Goal: Find specific page/section: Find specific page/section

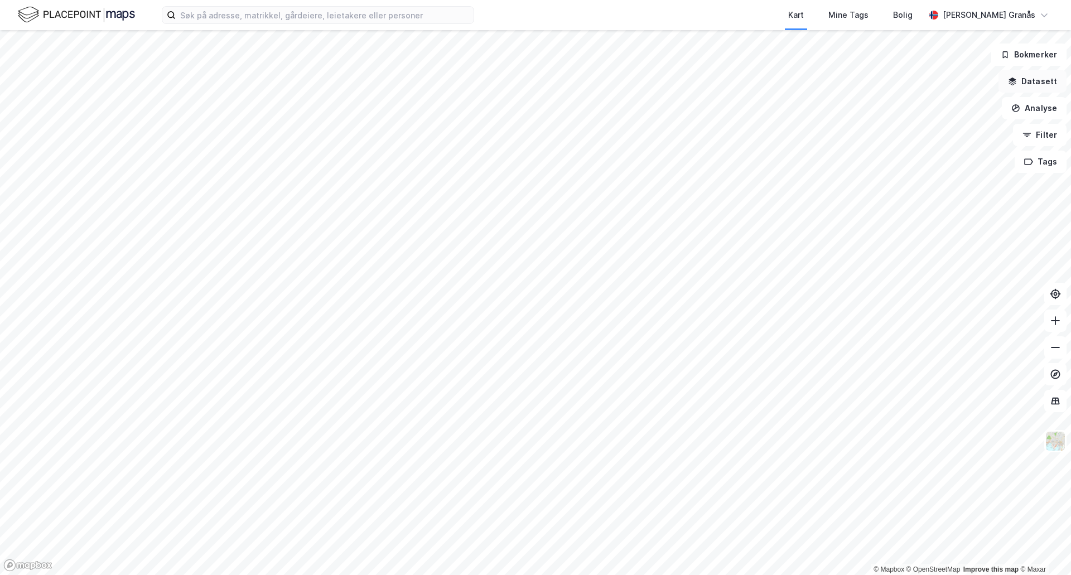
click at [1032, 83] on button "Datasett" at bounding box center [1032, 81] width 68 height 22
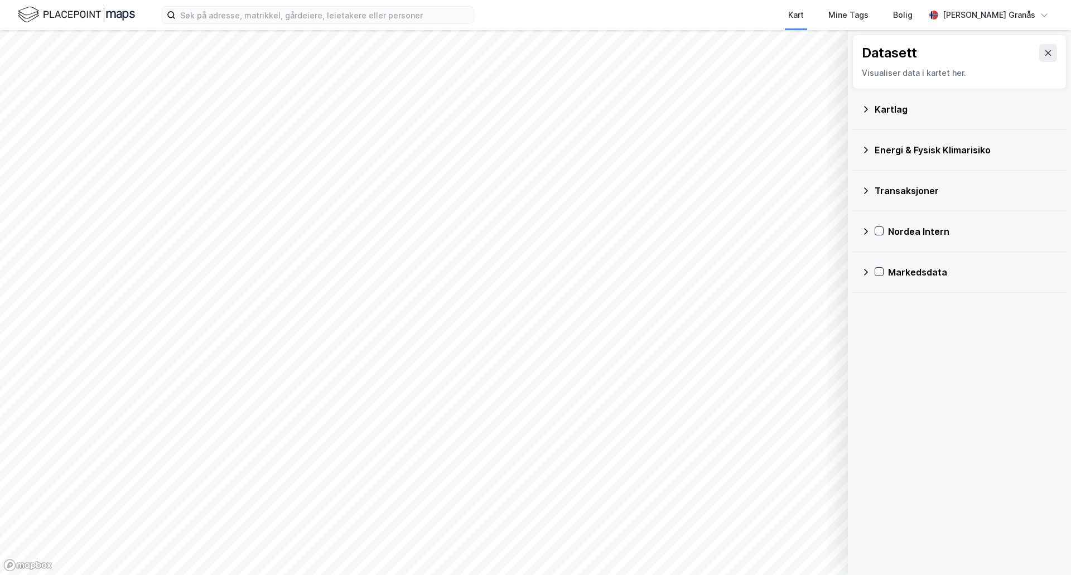
click at [890, 110] on div "Kartlag" at bounding box center [966, 109] width 183 height 13
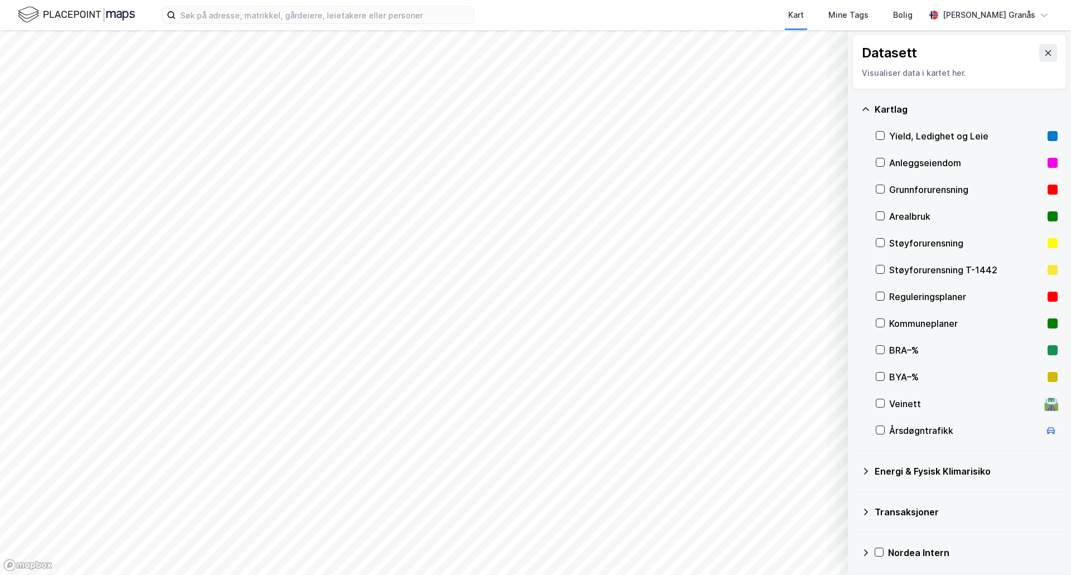
click at [916, 133] on div "Yield, Ledighet og Leie" at bounding box center [966, 135] width 154 height 13
click at [1045, 55] on icon at bounding box center [1048, 53] width 6 height 6
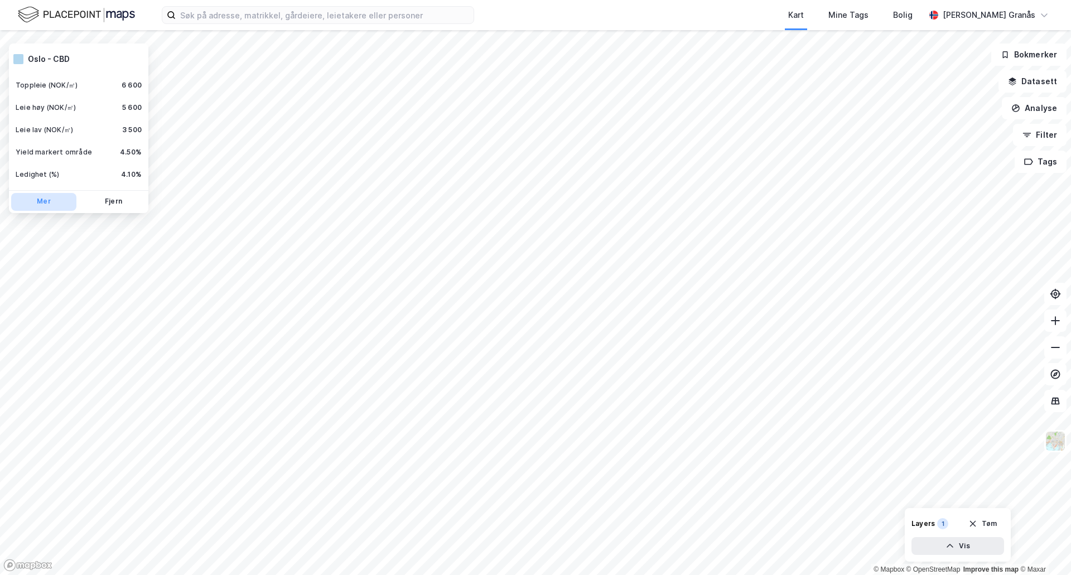
click at [33, 202] on button "Mer" at bounding box center [43, 202] width 65 height 18
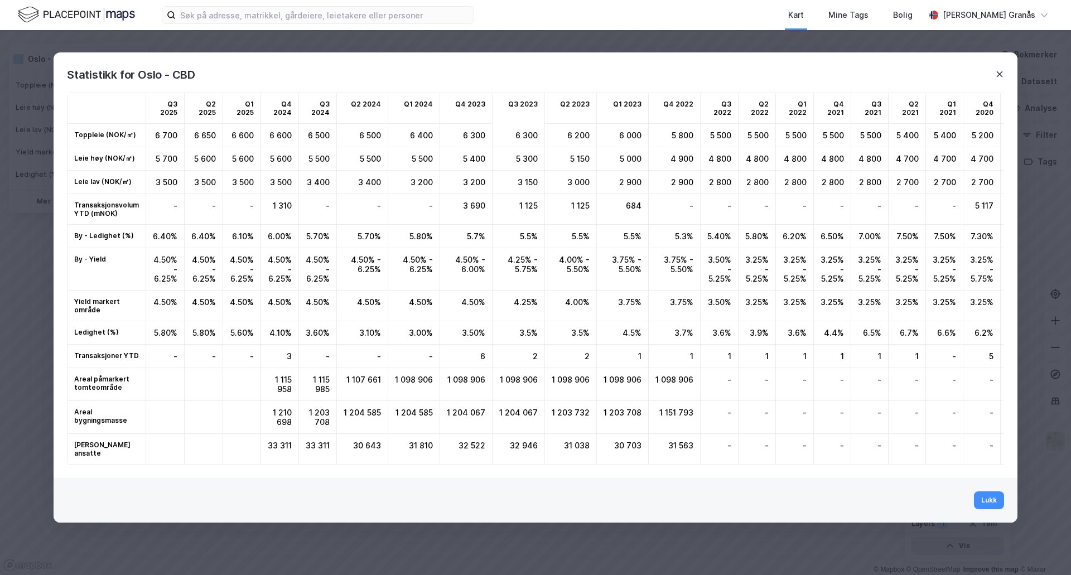
click at [1001, 75] on icon at bounding box center [1000, 74] width 6 height 6
